Goal: Information Seeking & Learning: Learn about a topic

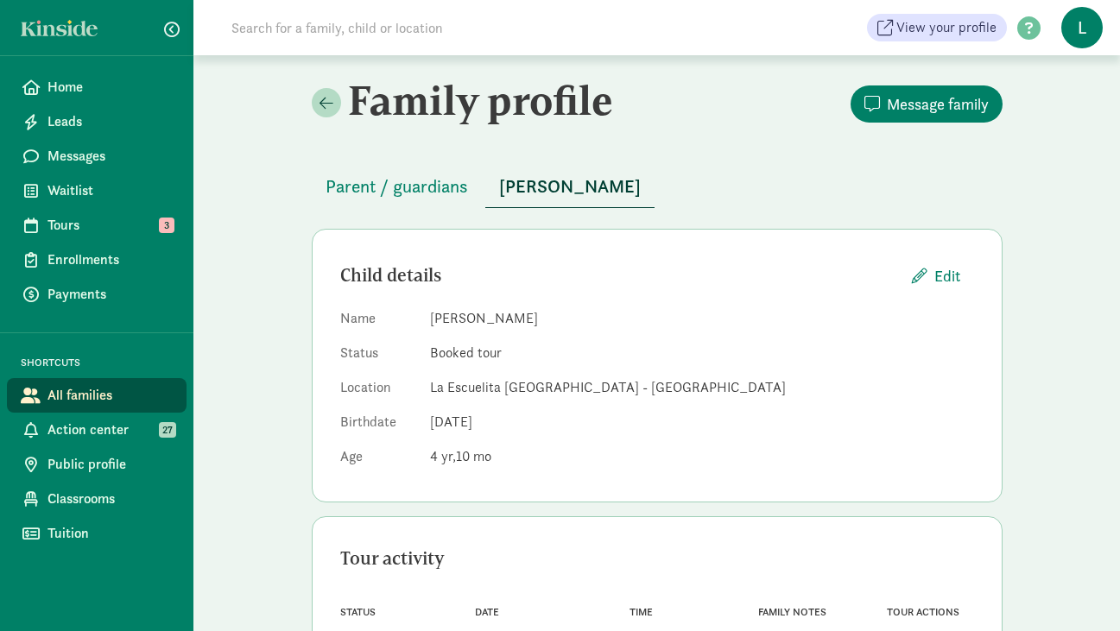
scroll to position [86, 0]
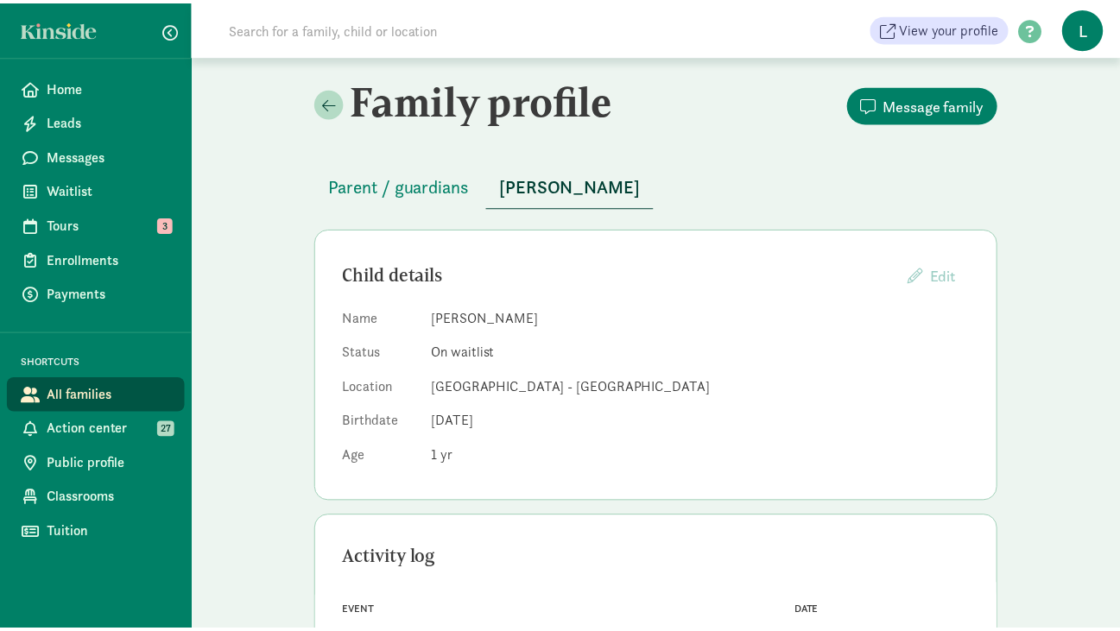
scroll to position [63, 0]
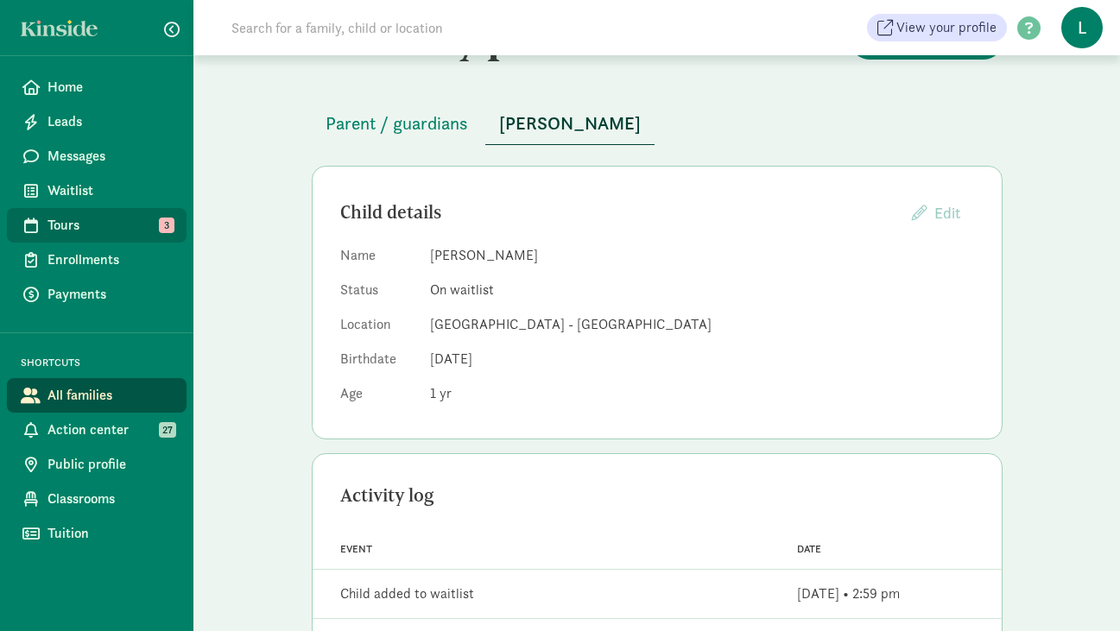
click at [84, 235] on span "Tours" at bounding box center [110, 225] width 125 height 21
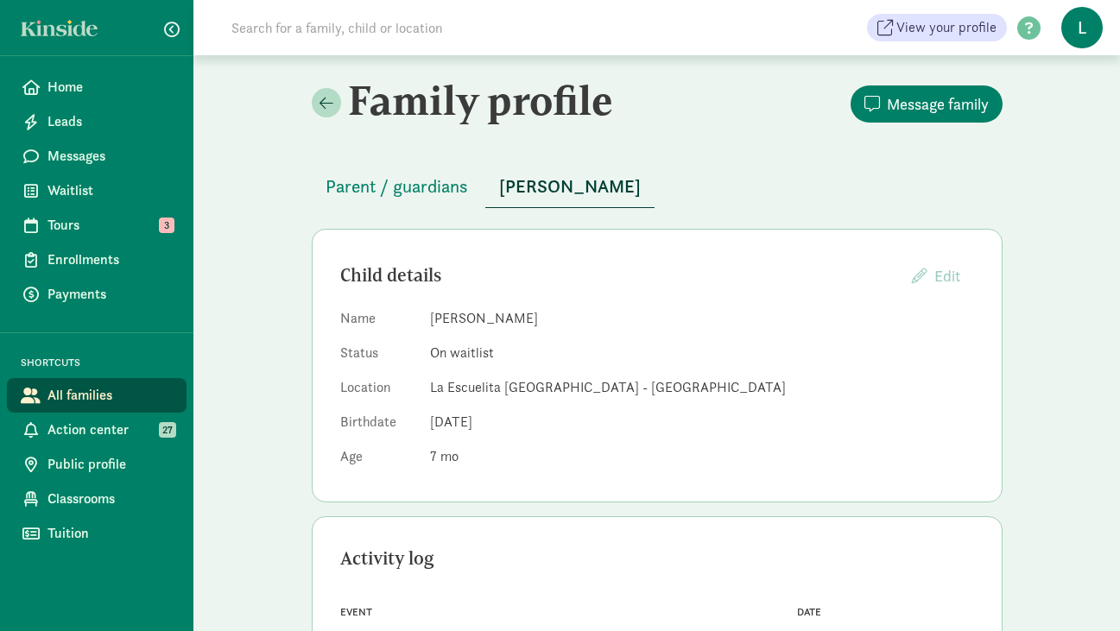
click at [455, 38] on input at bounding box center [463, 27] width 485 height 35
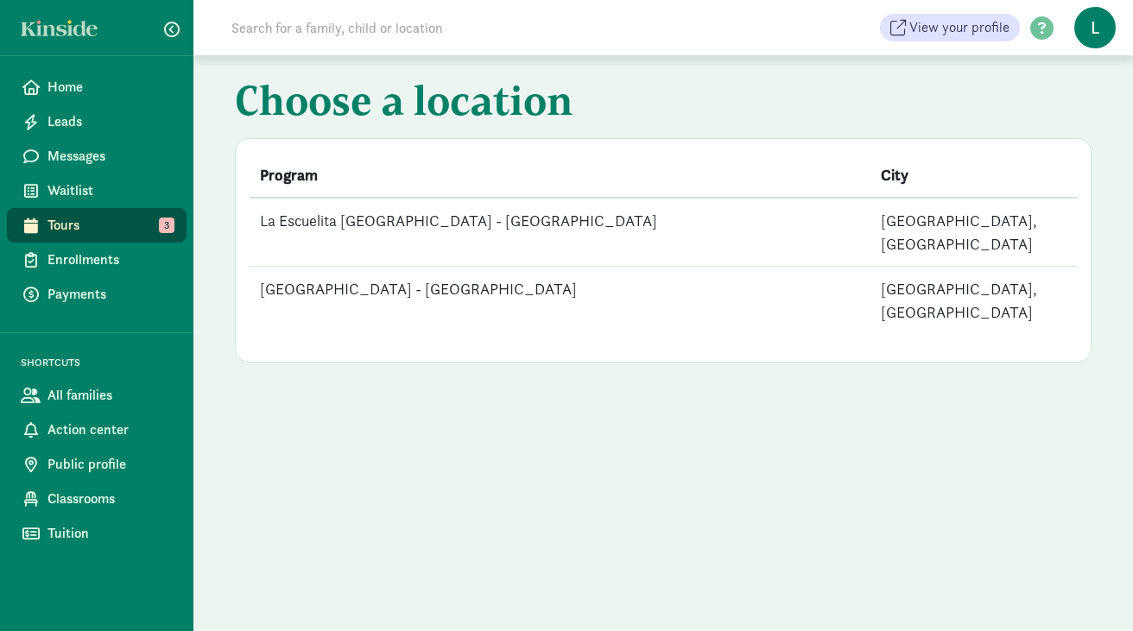
click at [322, 269] on td "La Escuelita Bilingual School - Green Lake" at bounding box center [560, 301] width 621 height 68
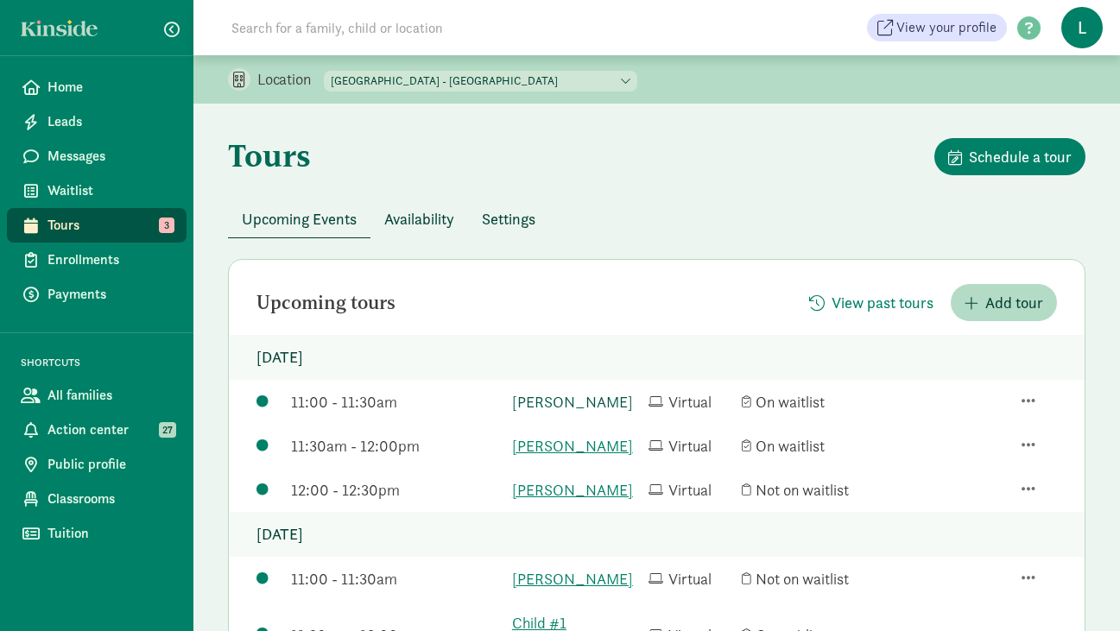
click at [542, 411] on link "Amudha Rajagopal-naidu" at bounding box center [576, 401] width 128 height 23
click at [541, 458] on link "Sofia Preciado-Spunt" at bounding box center [576, 445] width 128 height 23
click at [537, 502] on link "Yara George" at bounding box center [576, 489] width 128 height 23
click at [533, 74] on select "La Escuelita Bilingual School - Columbia City La Escuelita Bilingual School - G…" at bounding box center [481, 81] width 314 height 21
select select "264153"
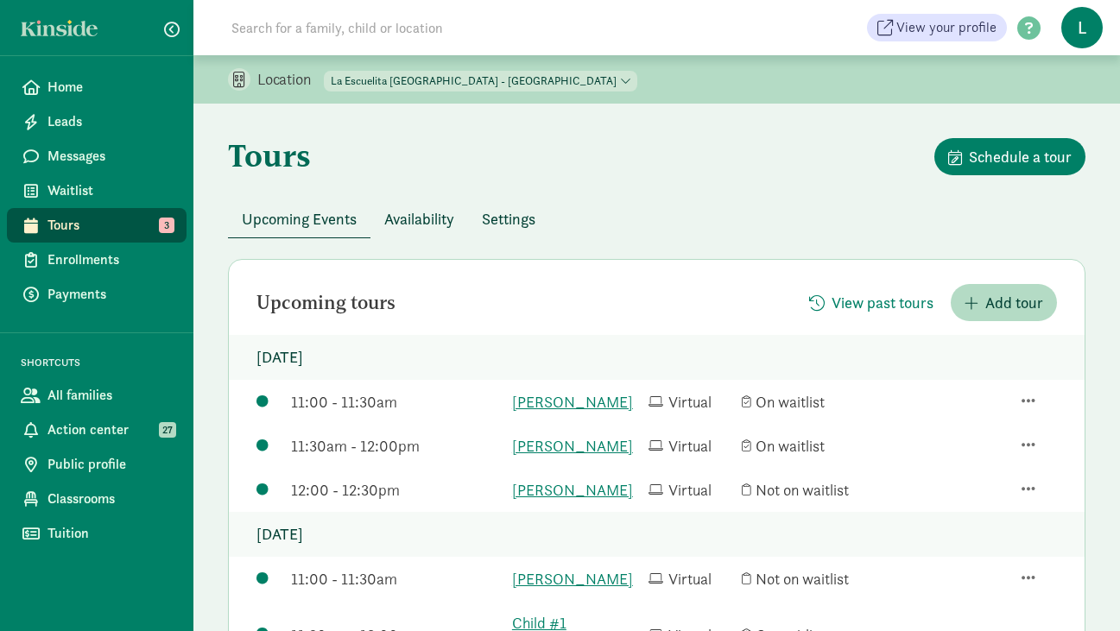
click at [325, 71] on select "La Escuelita Bilingual School - Columbia City La Escuelita Bilingual School - G…" at bounding box center [481, 81] width 314 height 21
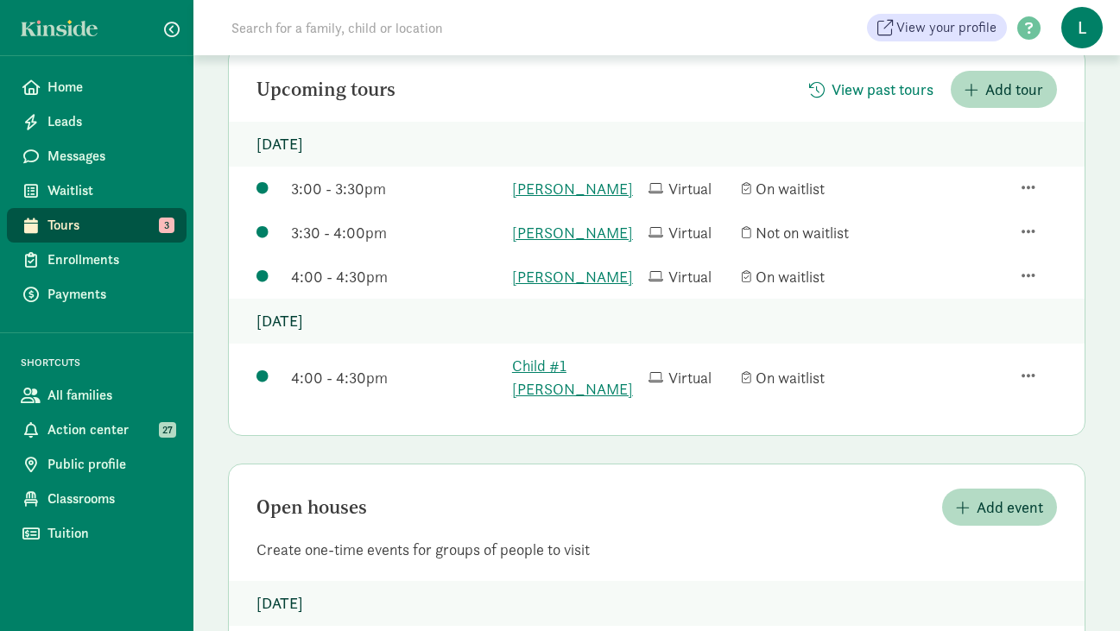
scroll to position [225, 0]
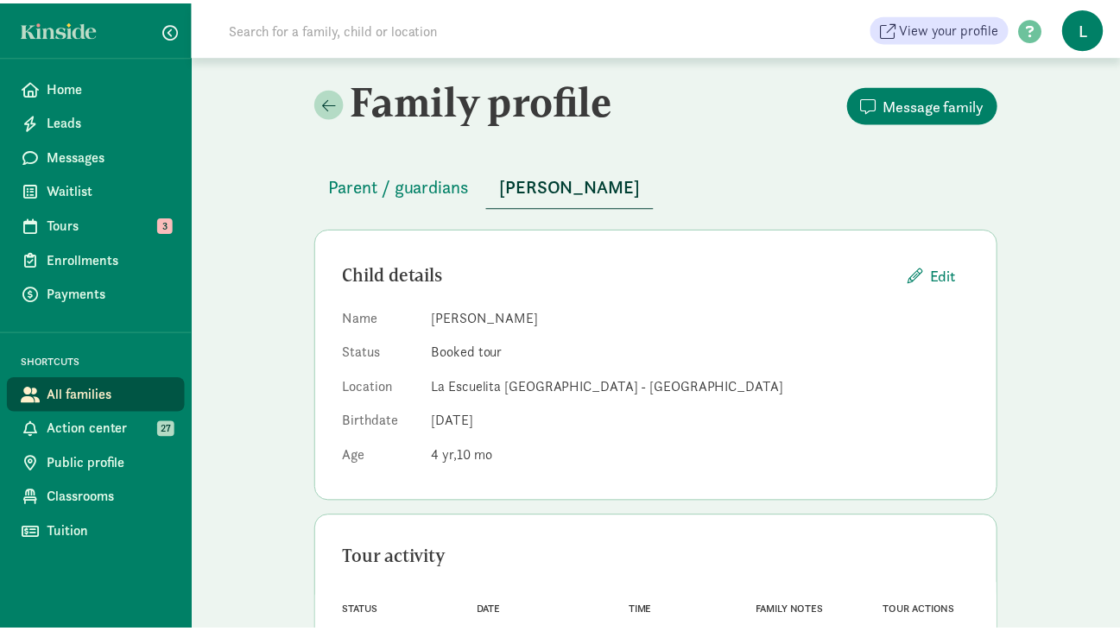
scroll to position [86, 0]
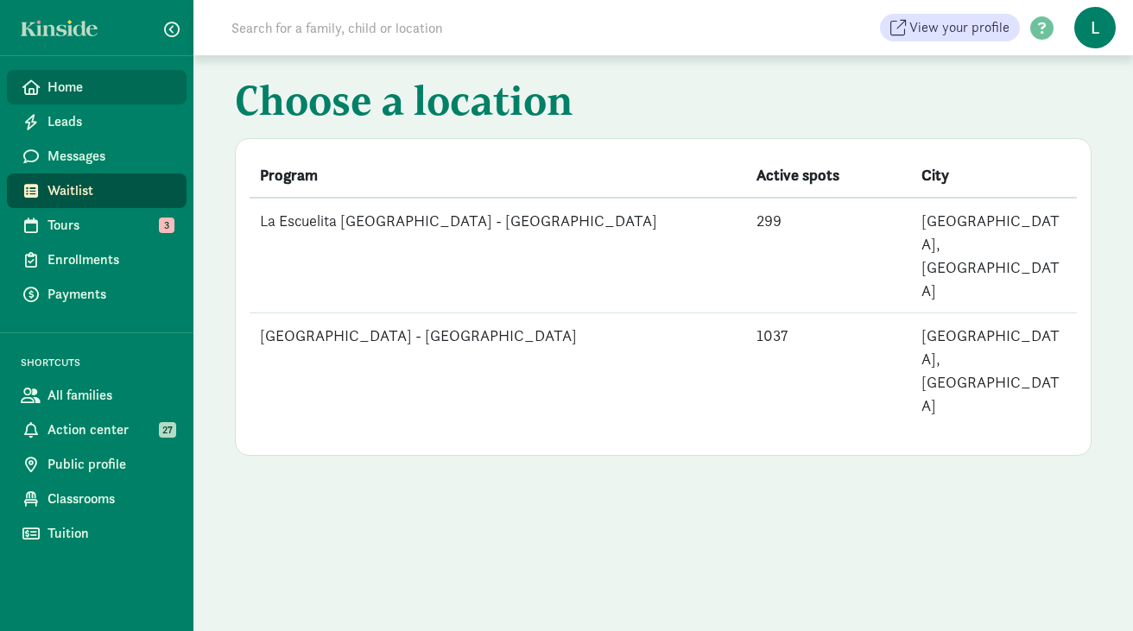
click at [64, 93] on span "Home" at bounding box center [110, 87] width 125 height 21
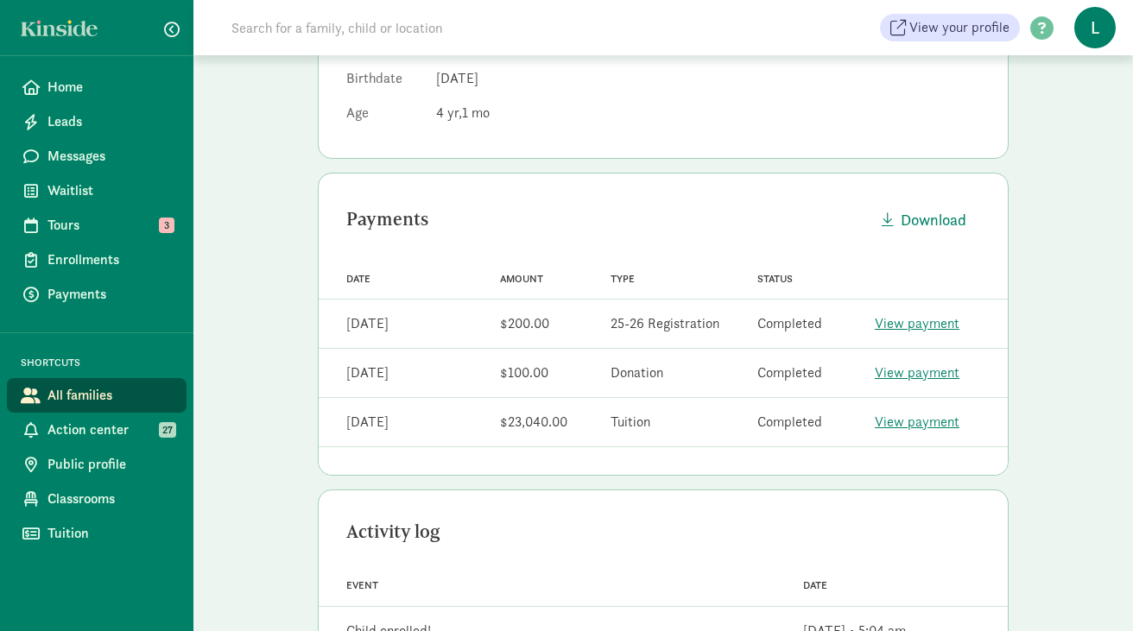
scroll to position [349, 0]
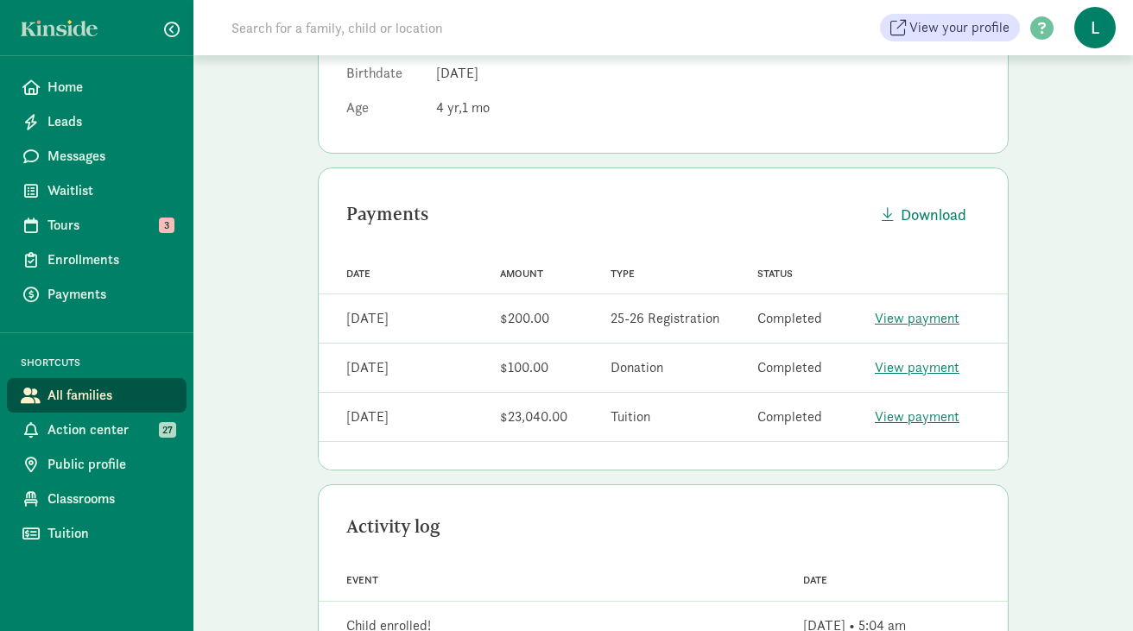
click at [916, 325] on link "View payment" at bounding box center [917, 318] width 85 height 18
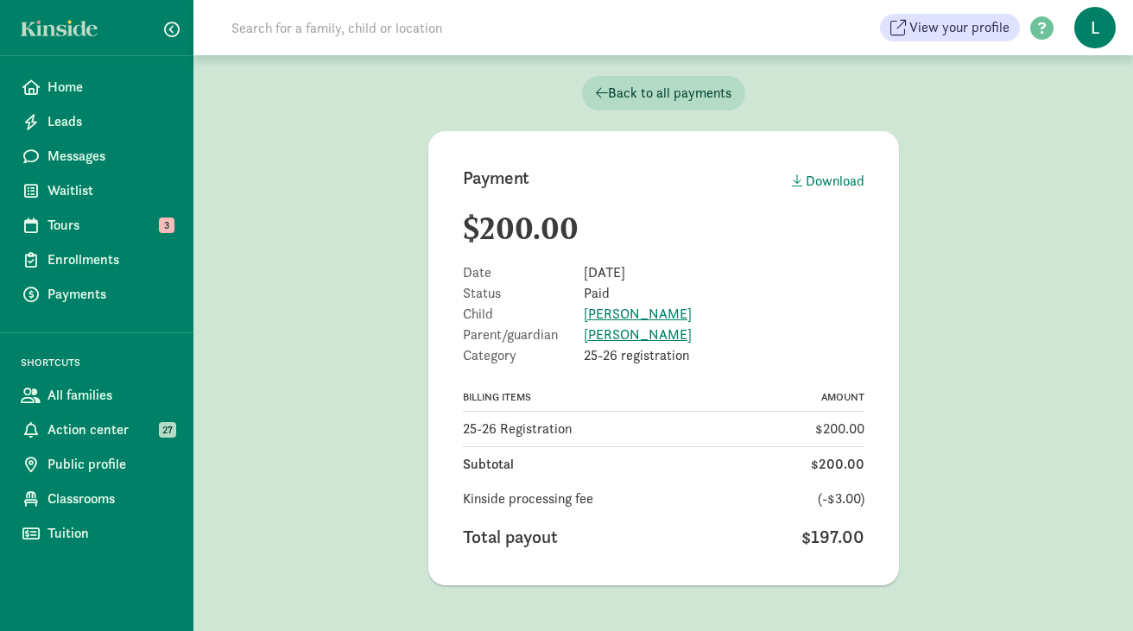
drag, startPoint x: 673, startPoint y: 312, endPoint x: 581, endPoint y: 319, distance: 91.8
click at [581, 319] on div "Child [PERSON_NAME]" at bounding box center [664, 314] width 402 height 14
copy div "[PERSON_NAME]"
click at [295, 26] on input at bounding box center [463, 27] width 485 height 35
paste input "[PERSON_NAME]"
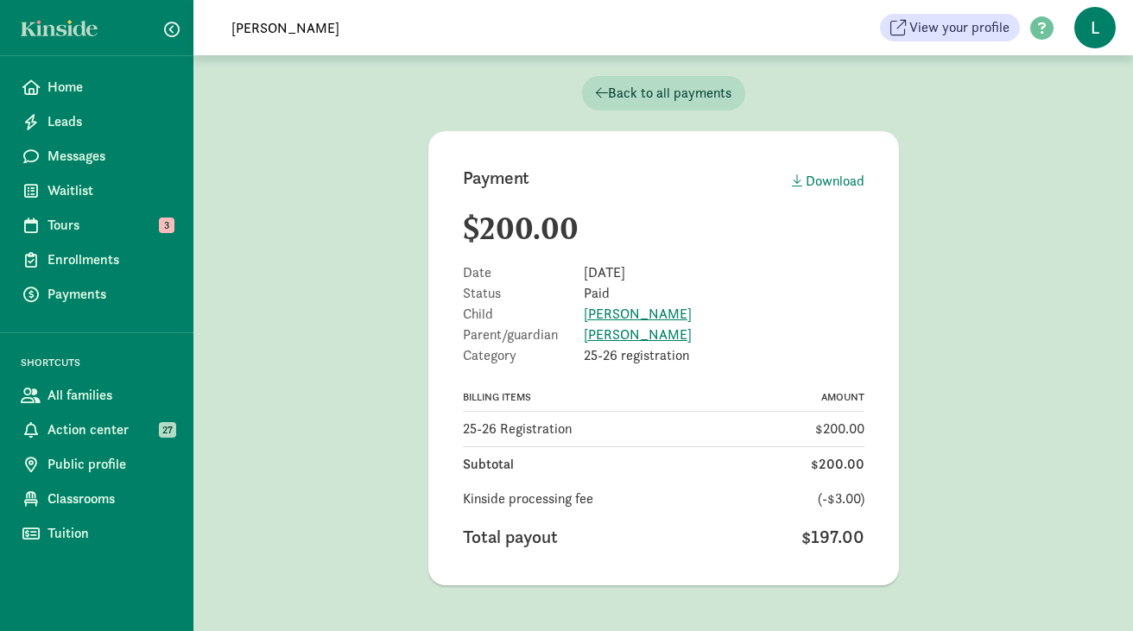
type input "[PERSON_NAME]"
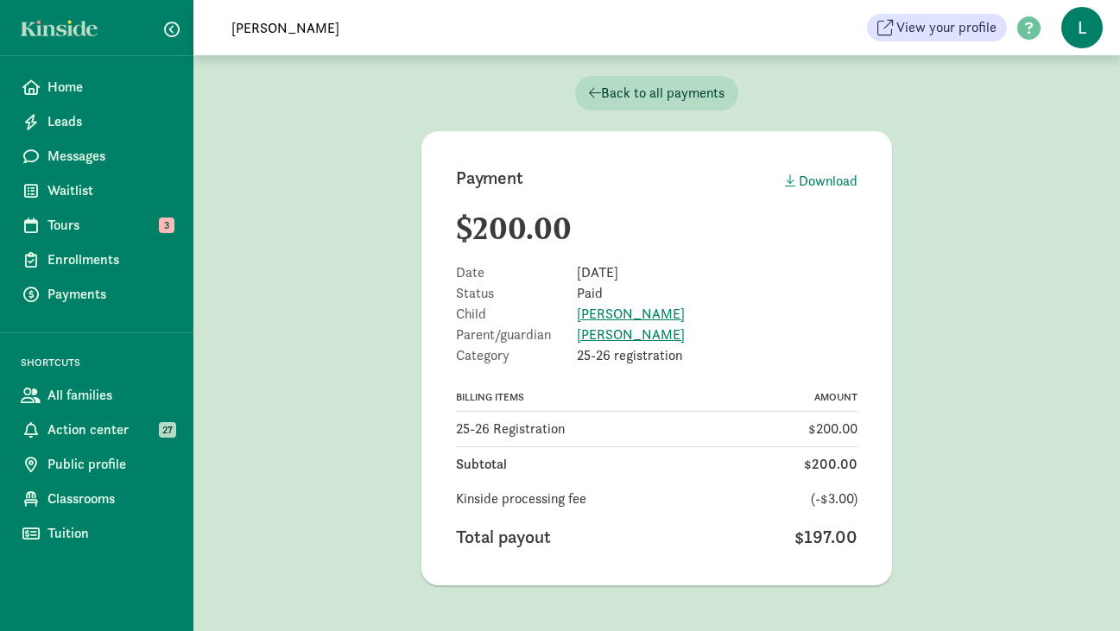
click at [326, 31] on input "[PERSON_NAME]" at bounding box center [463, 27] width 485 height 35
click at [66, 88] on span "Home" at bounding box center [110, 87] width 125 height 21
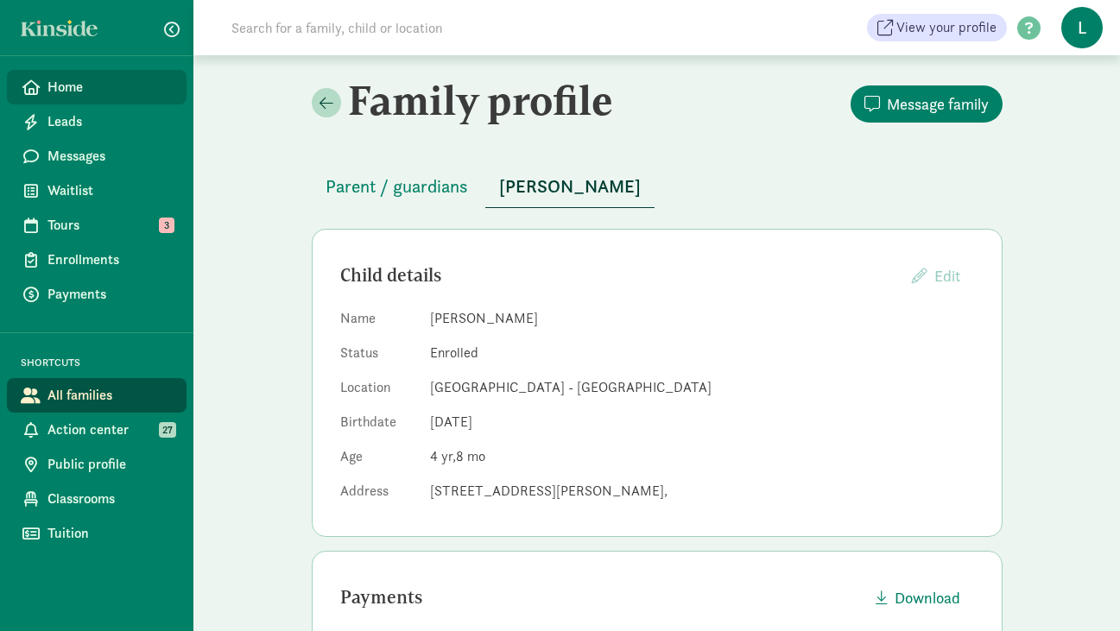
click at [67, 92] on span "Home" at bounding box center [110, 87] width 125 height 21
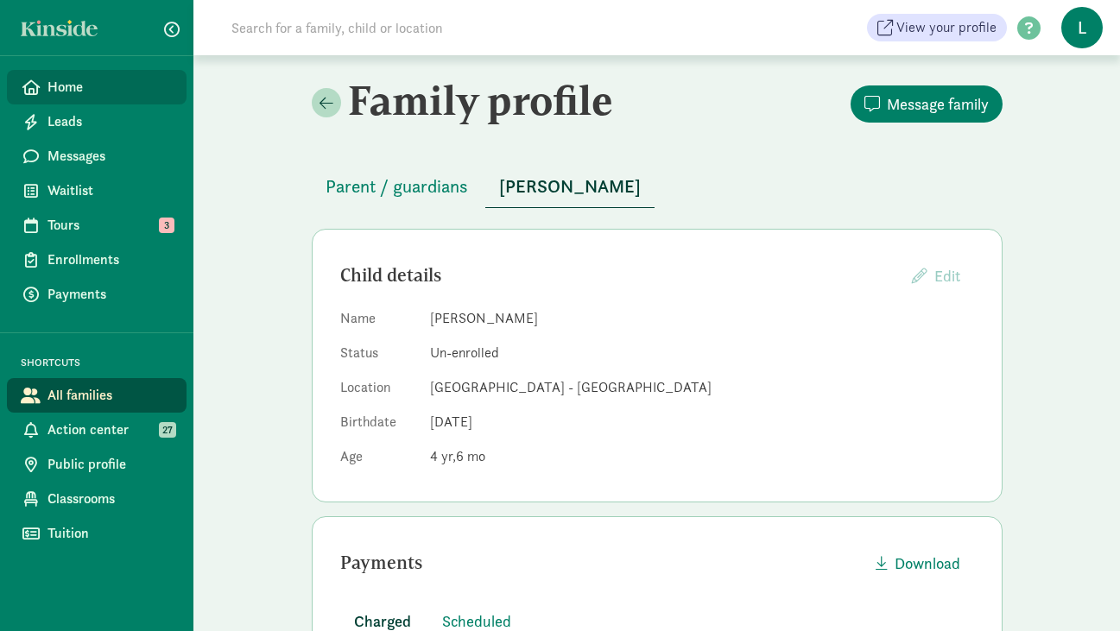
click at [104, 87] on span "Home" at bounding box center [110, 87] width 125 height 21
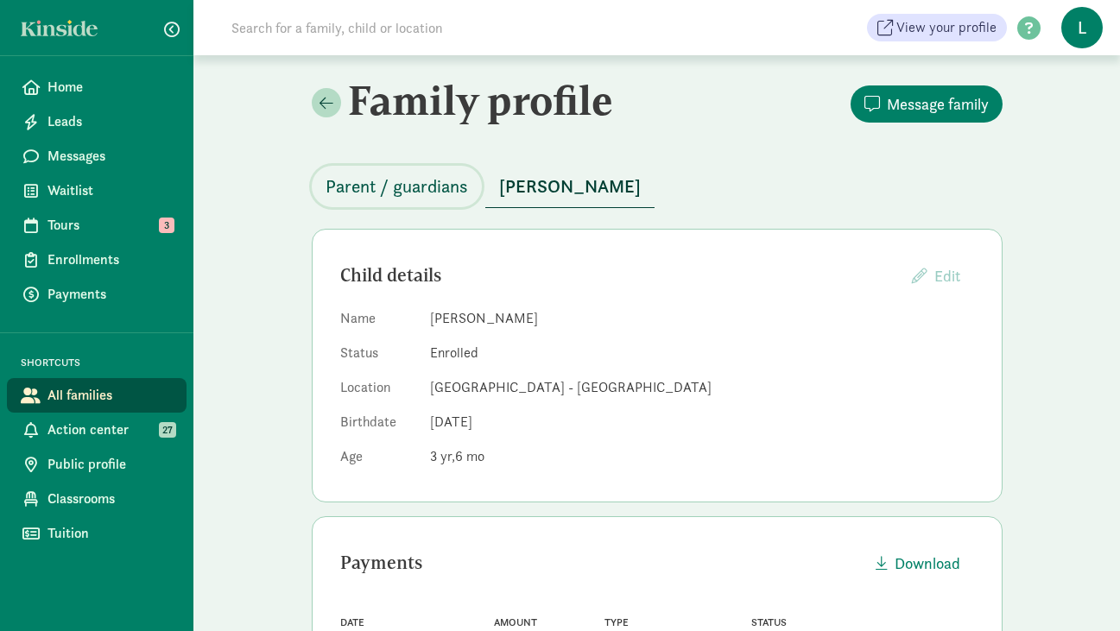
click at [451, 194] on span "Parent / guardians" at bounding box center [397, 187] width 143 height 28
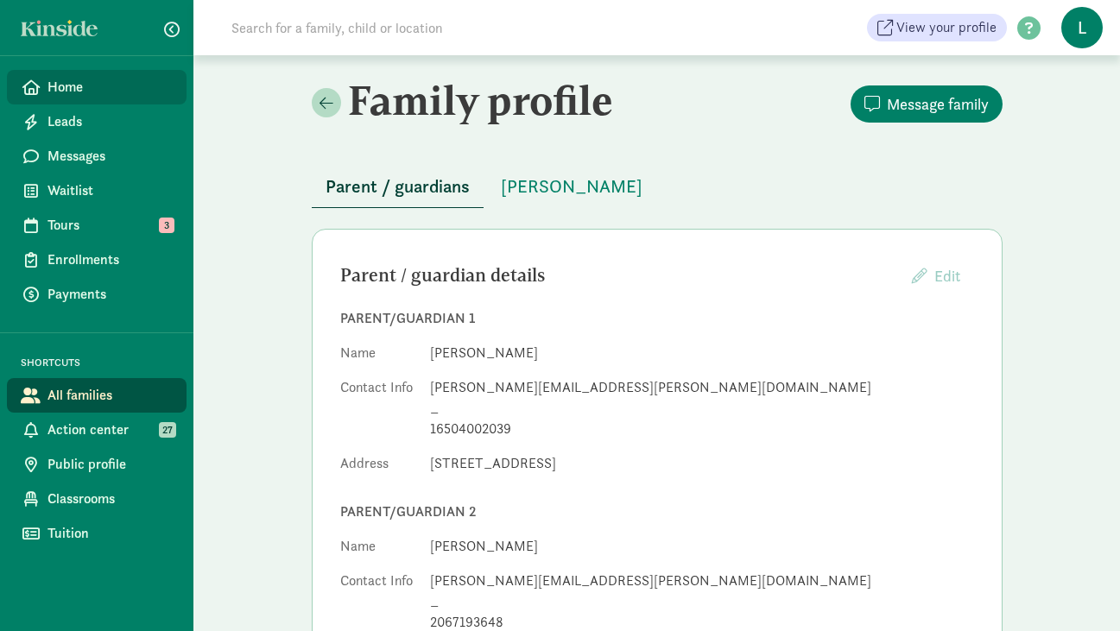
click at [85, 80] on span "Home" at bounding box center [110, 87] width 125 height 21
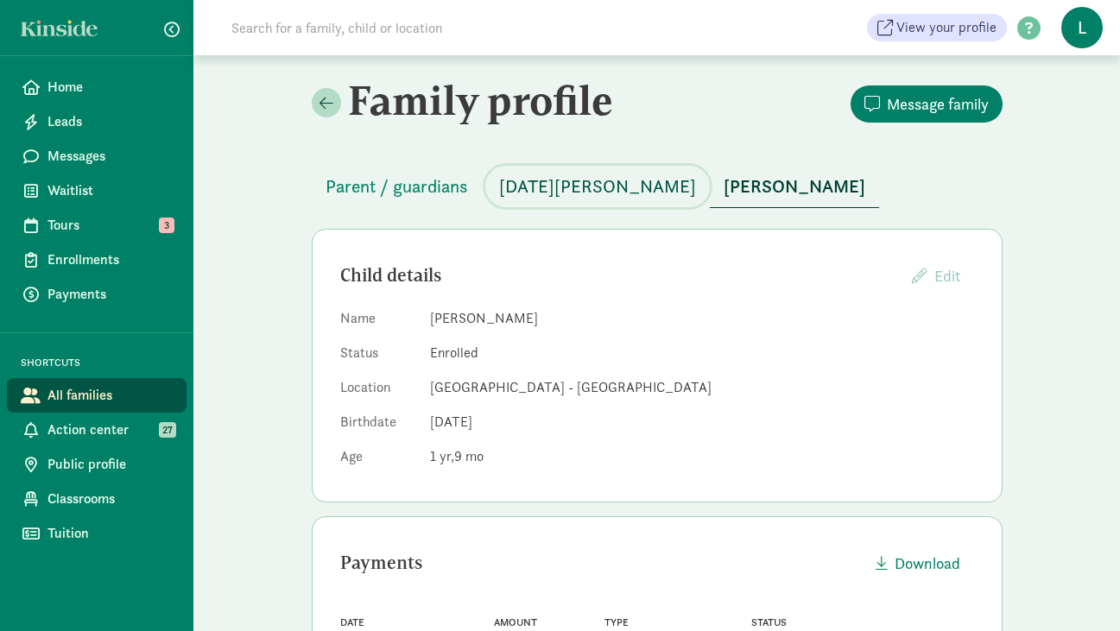
click at [538, 175] on span "Lucia Flores" at bounding box center [597, 187] width 197 height 28
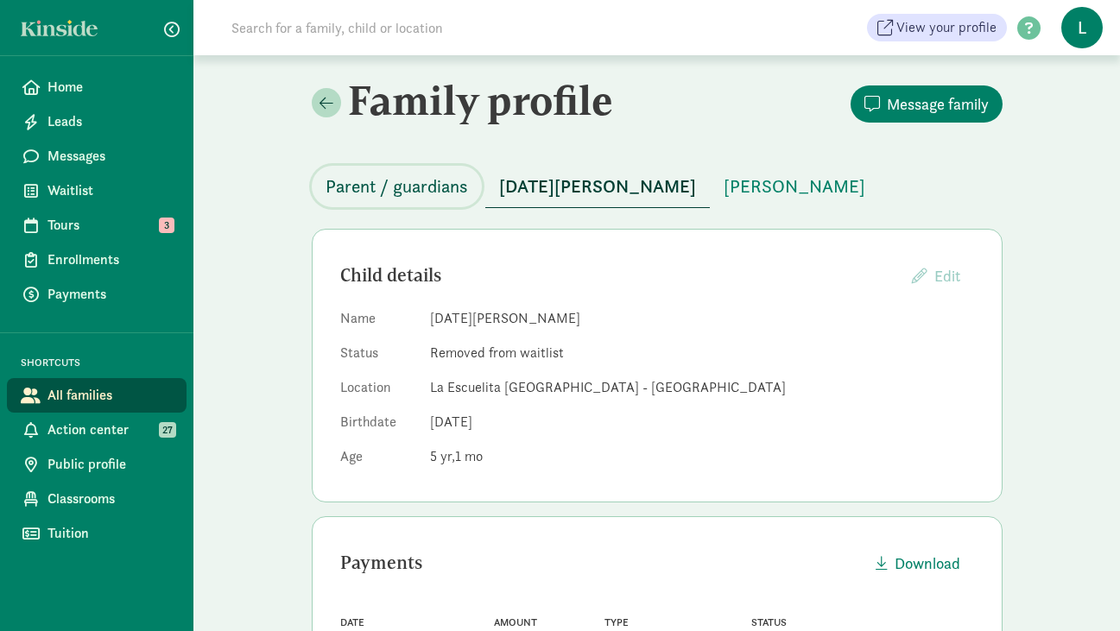
click at [398, 191] on span "Parent / guardians" at bounding box center [397, 187] width 143 height 28
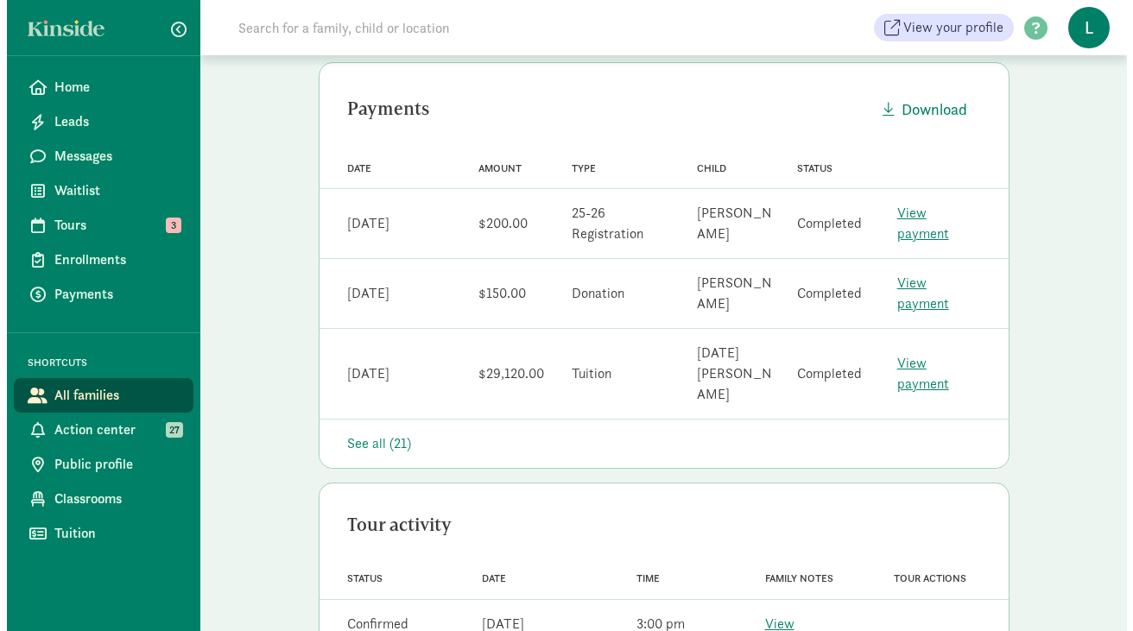
scroll to position [431, 0]
